Goal: Task Accomplishment & Management: Manage account settings

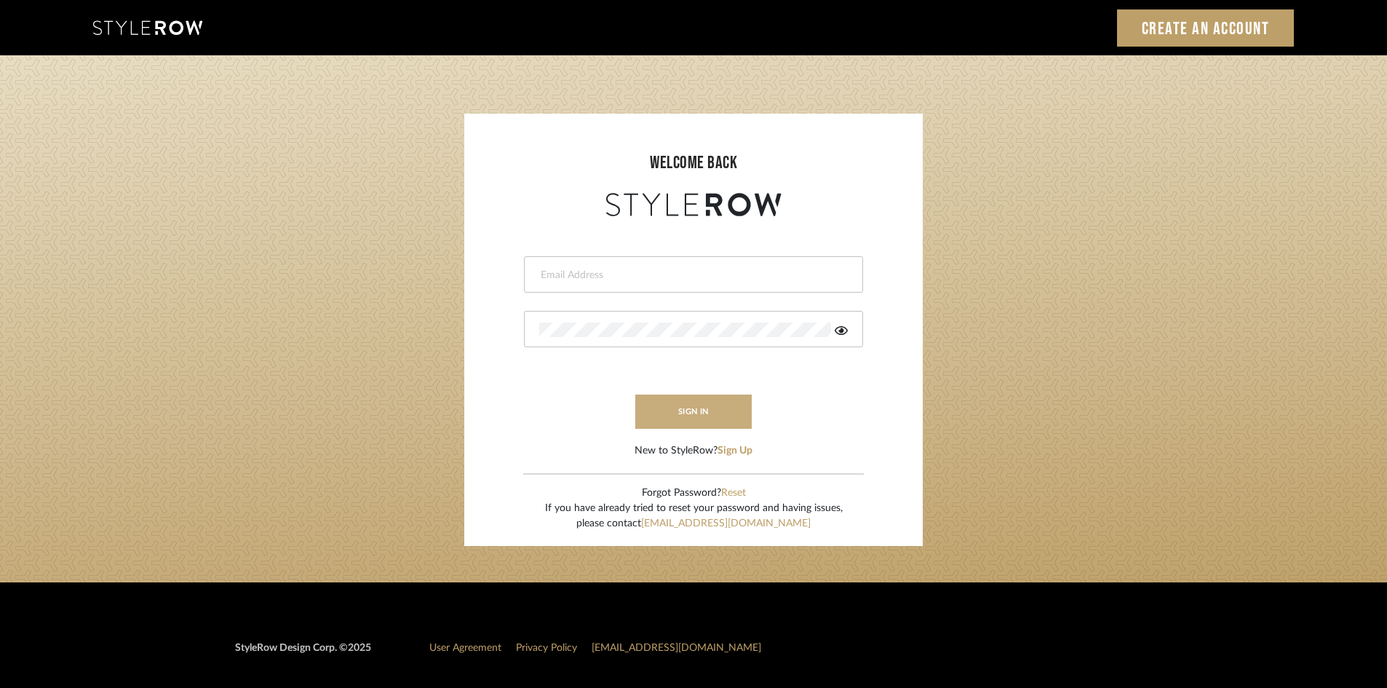
type input "[EMAIL_ADDRESS][DOMAIN_NAME]"
click at [685, 406] on button "sign in" at bounding box center [693, 411] width 116 height 34
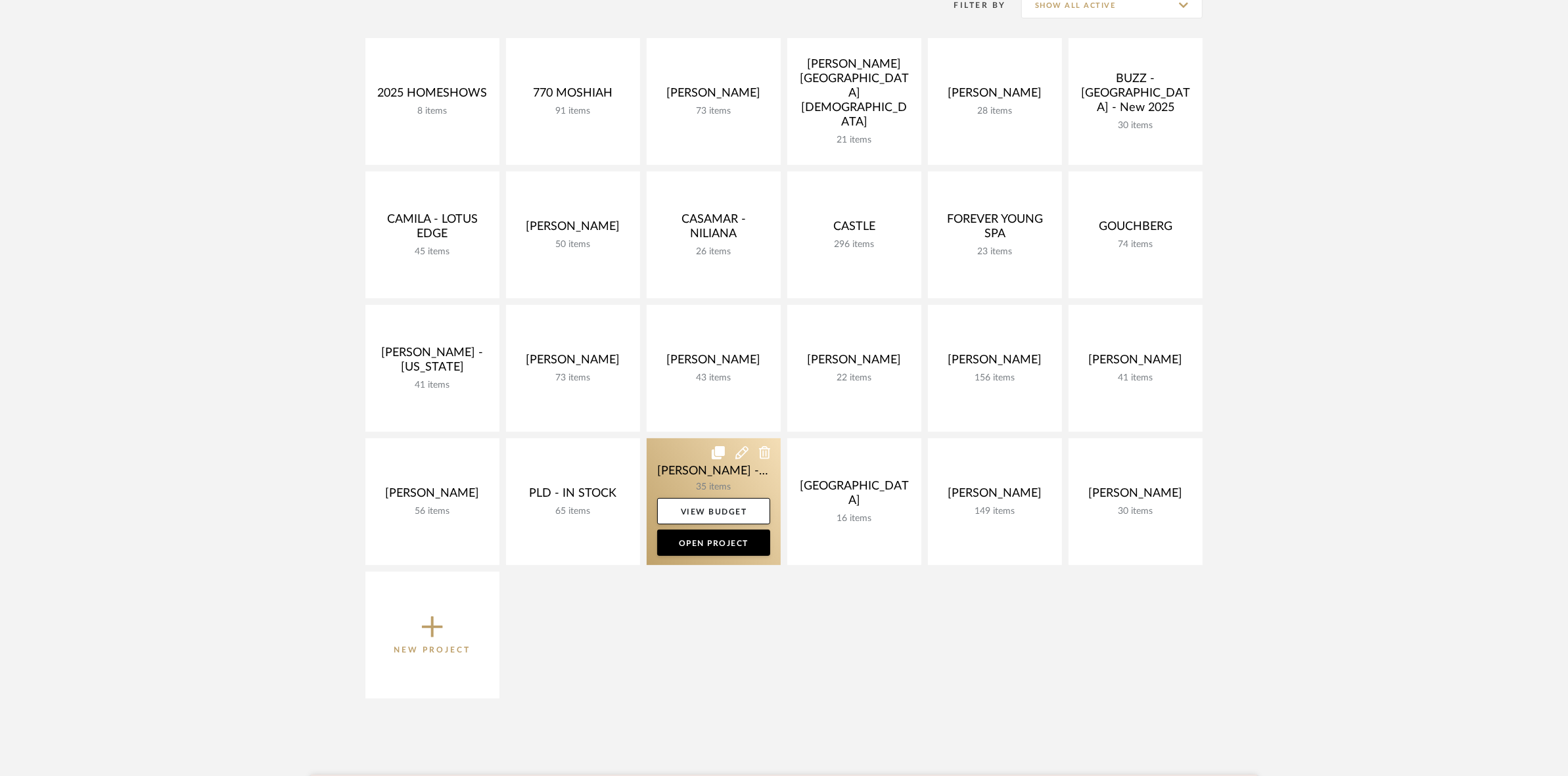
scroll to position [329, 0]
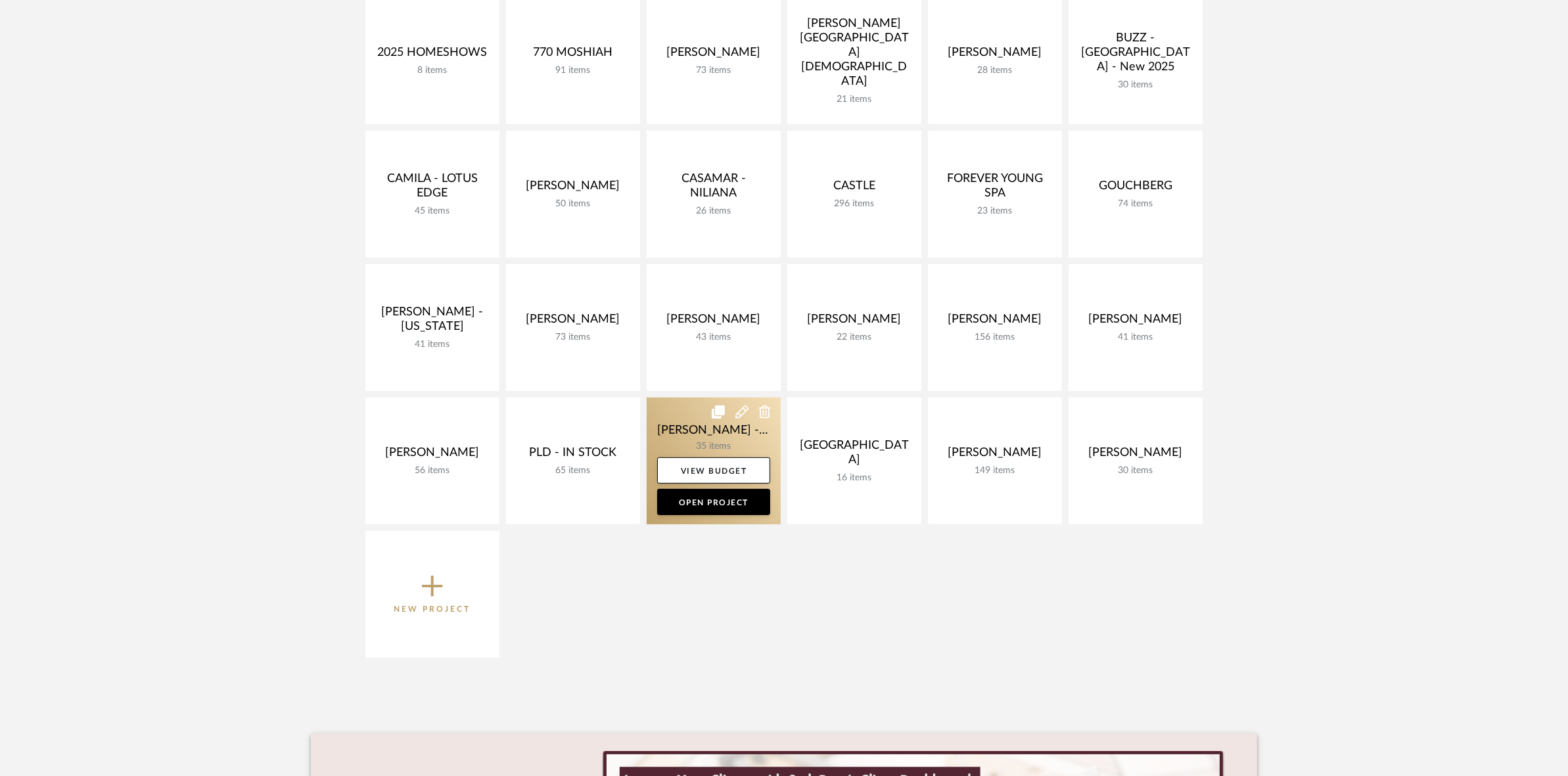
click at [674, 431] on link at bounding box center [714, 461] width 134 height 126
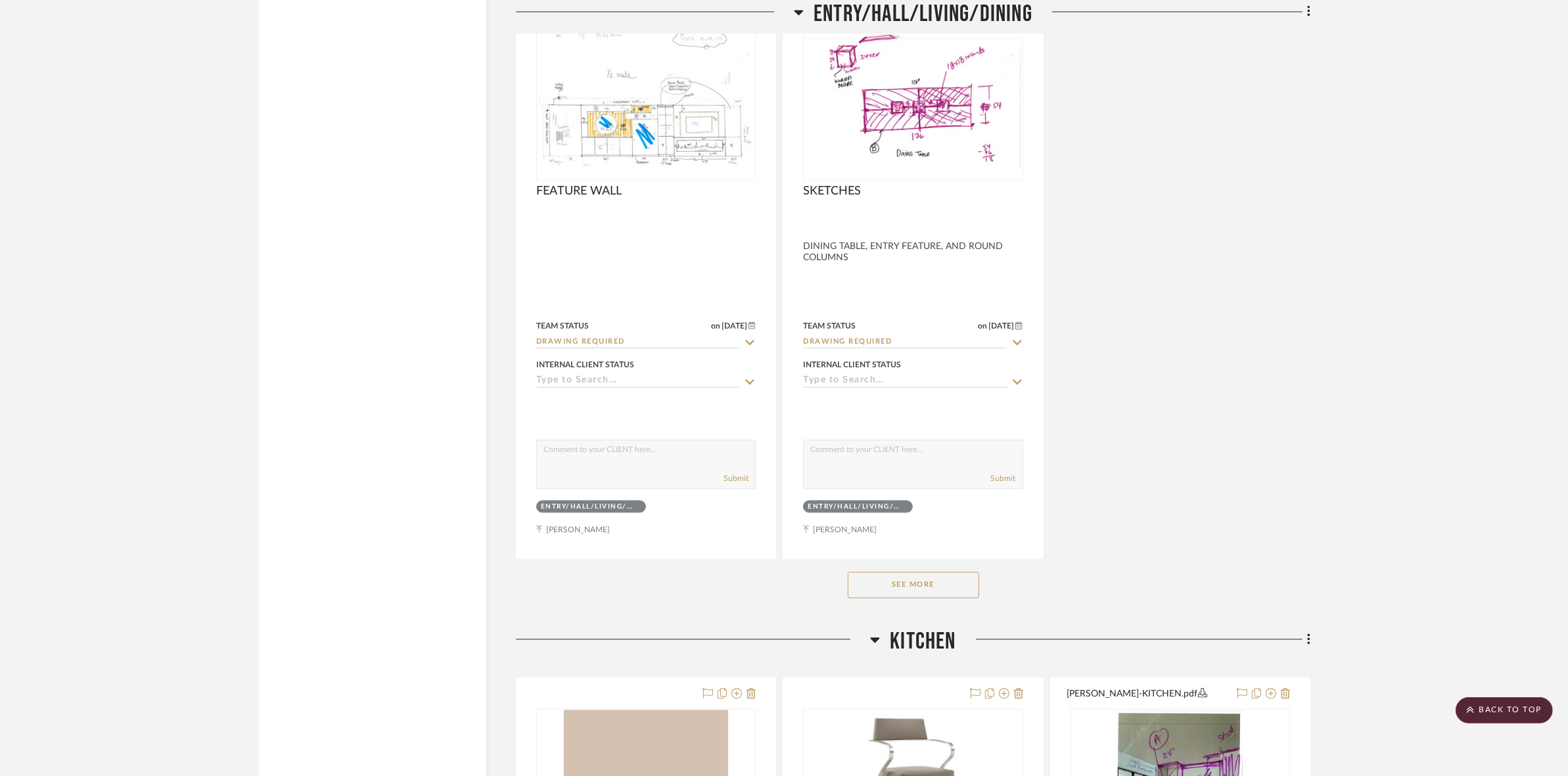
scroll to position [3827, 0]
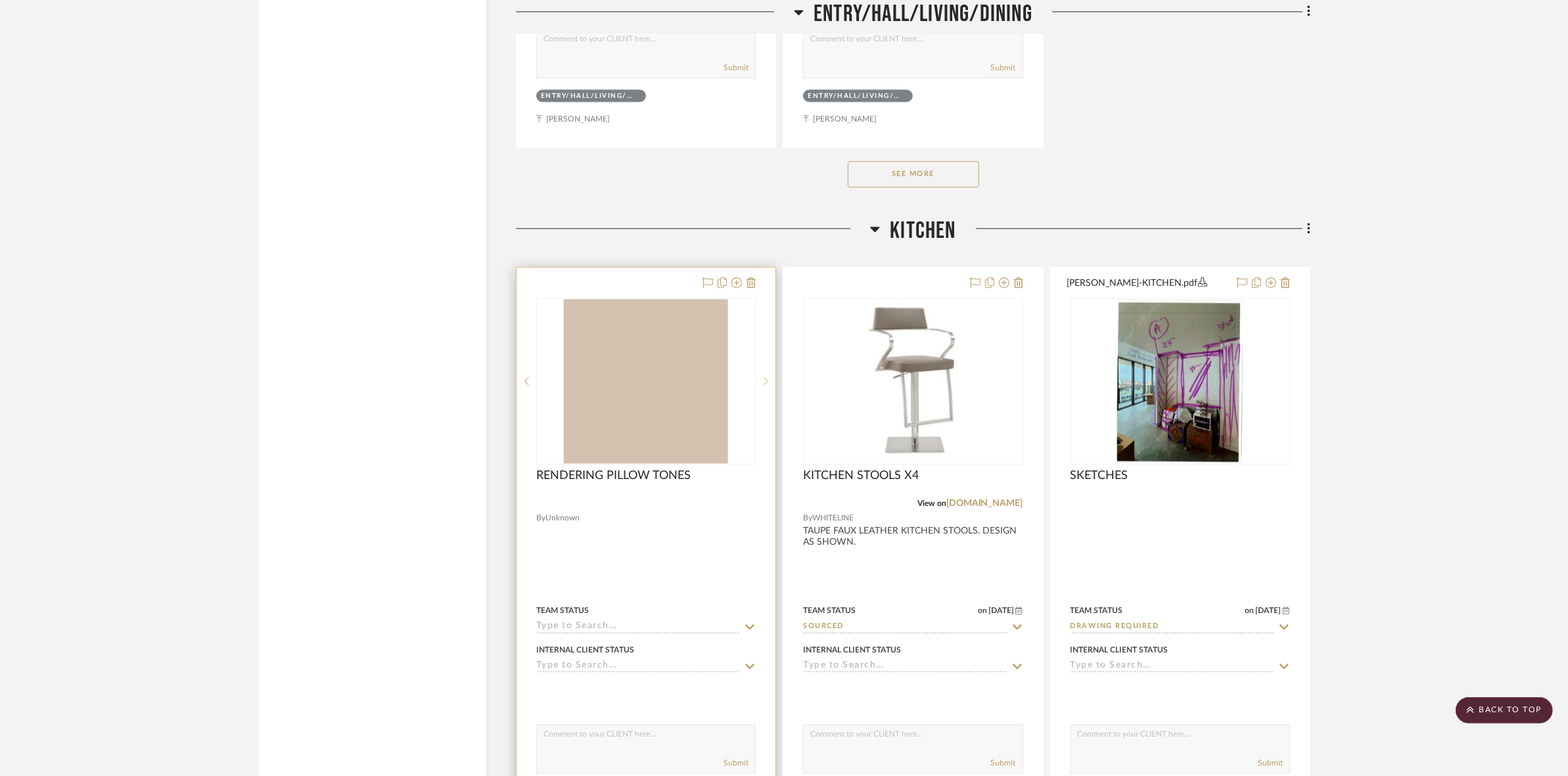
click at [763, 365] on div at bounding box center [766, 381] width 20 height 167
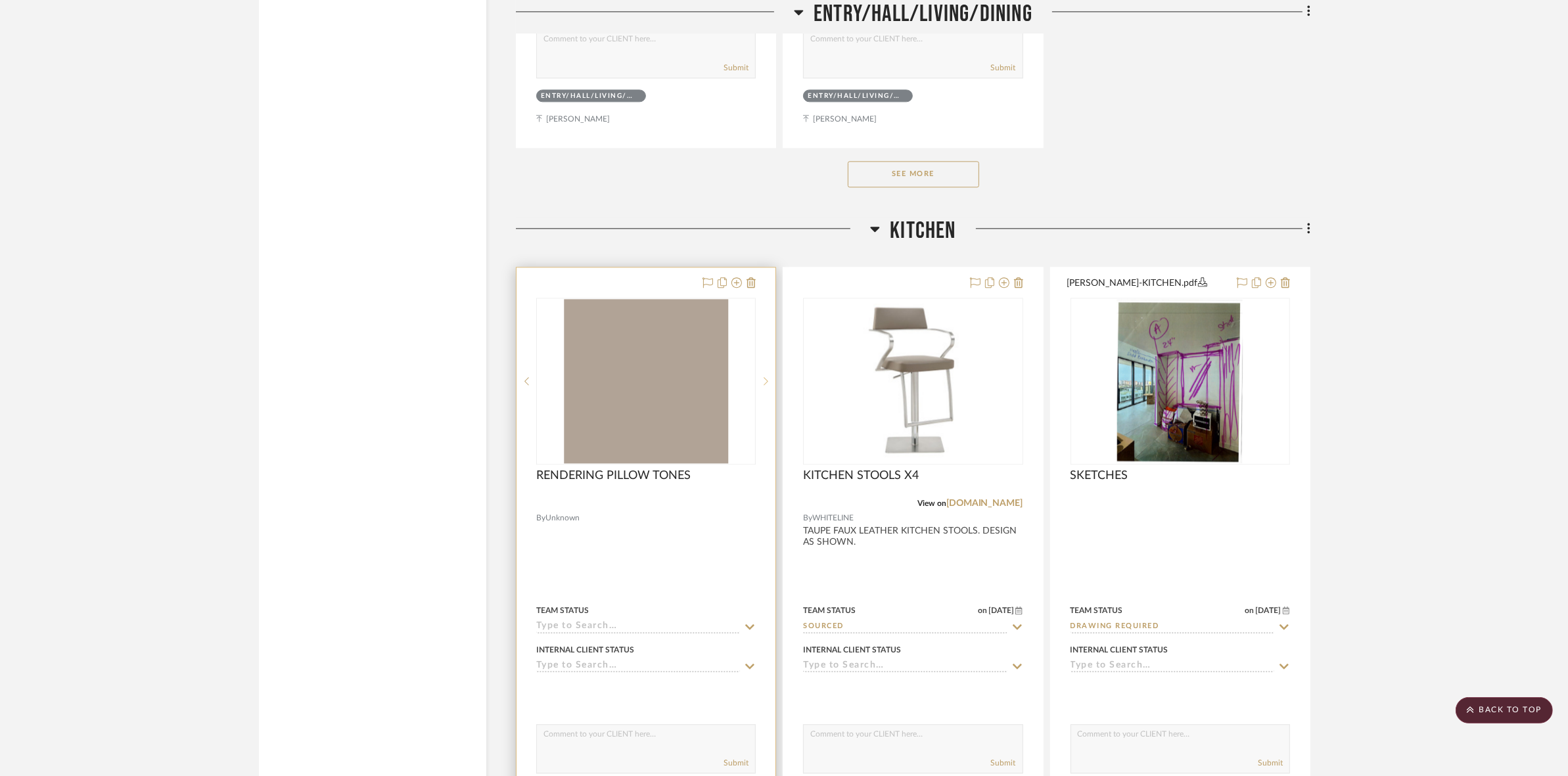
click at [763, 365] on div at bounding box center [766, 381] width 20 height 167
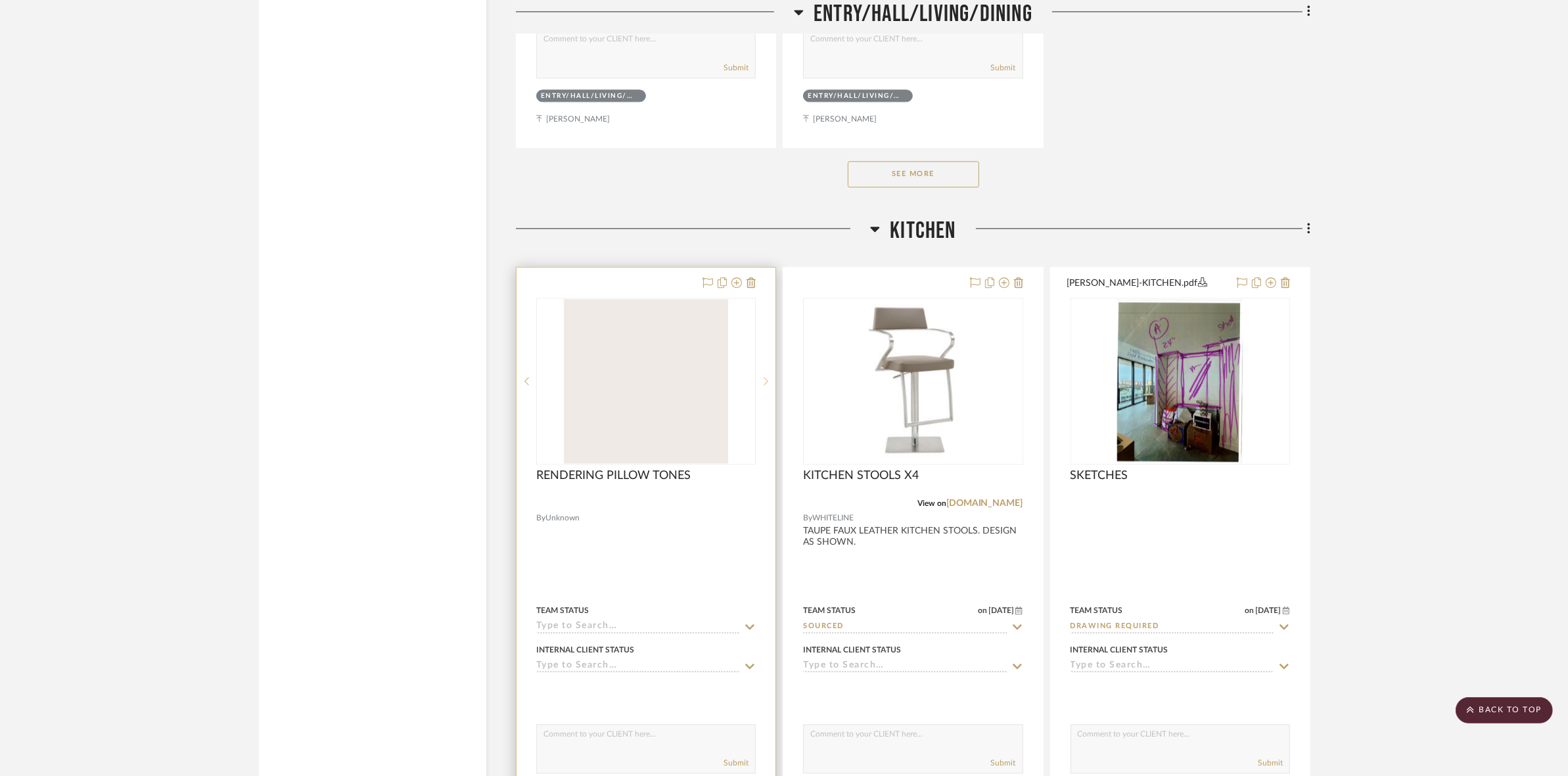
click at [763, 365] on div at bounding box center [766, 381] width 20 height 167
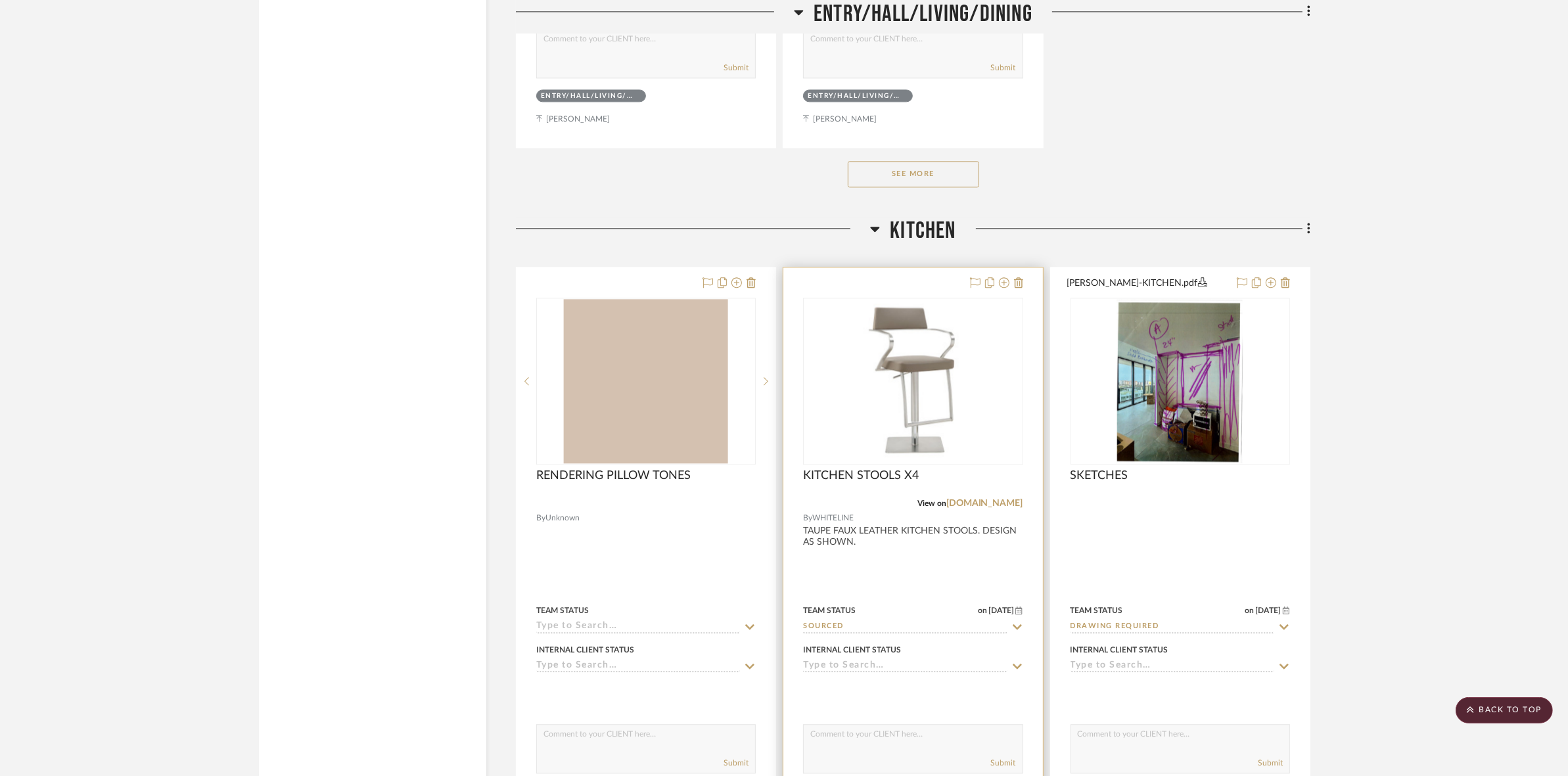
click at [901, 362] on img "0" at bounding box center [913, 380] width 217 height 156
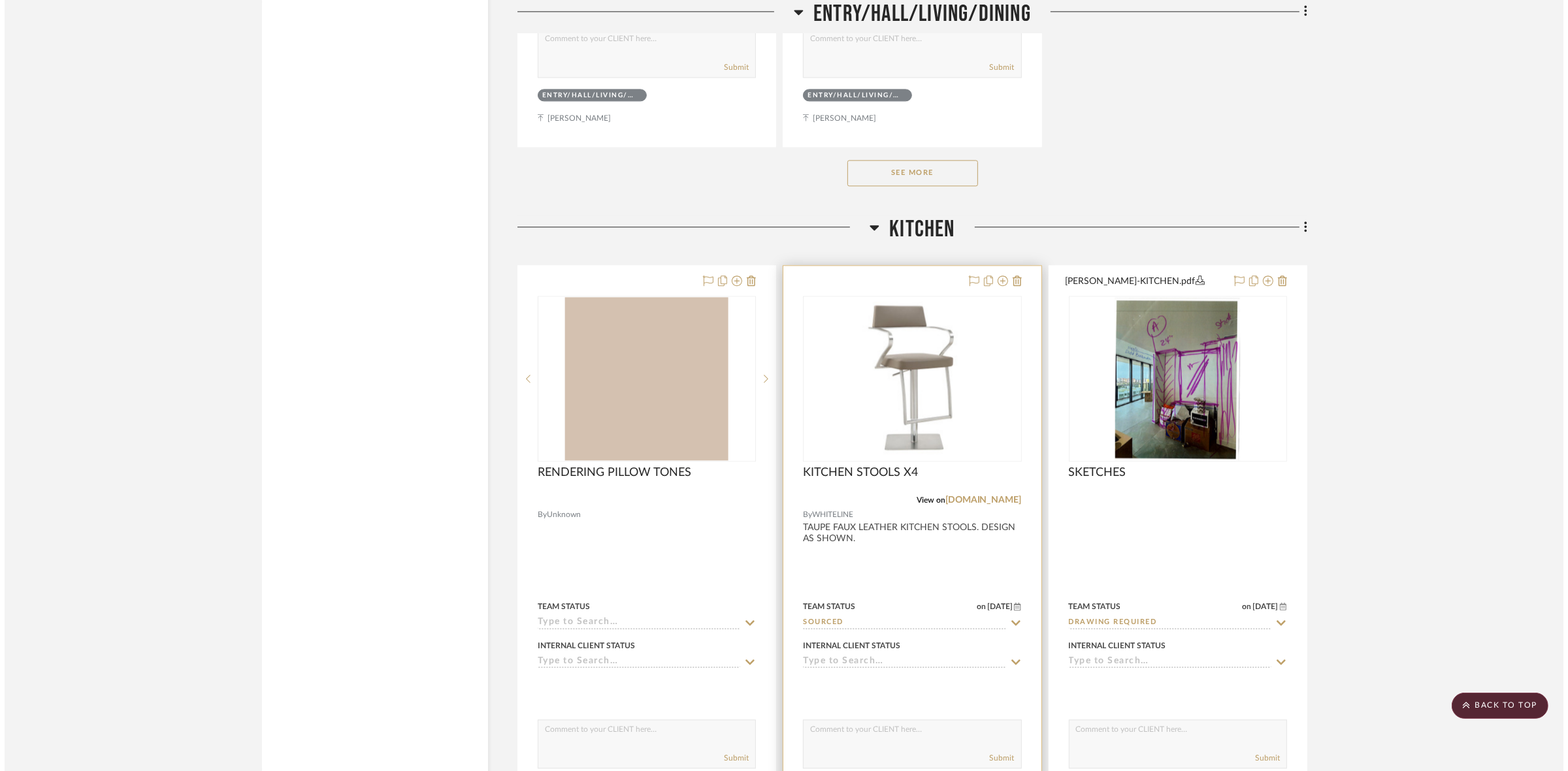
scroll to position [0, 0]
